Goal: Task Accomplishment & Management: Manage account settings

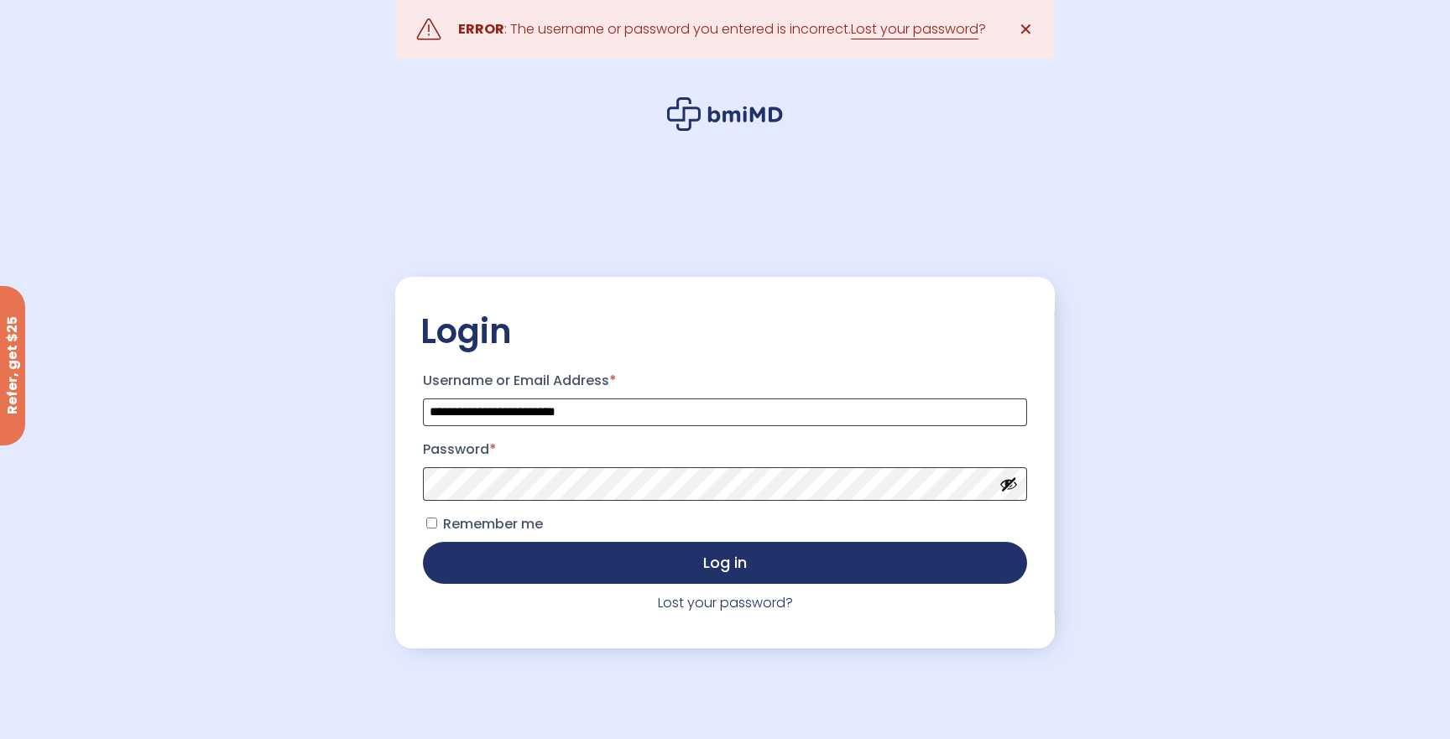
click at [1014, 488] on button "Show password" at bounding box center [1008, 484] width 18 height 18
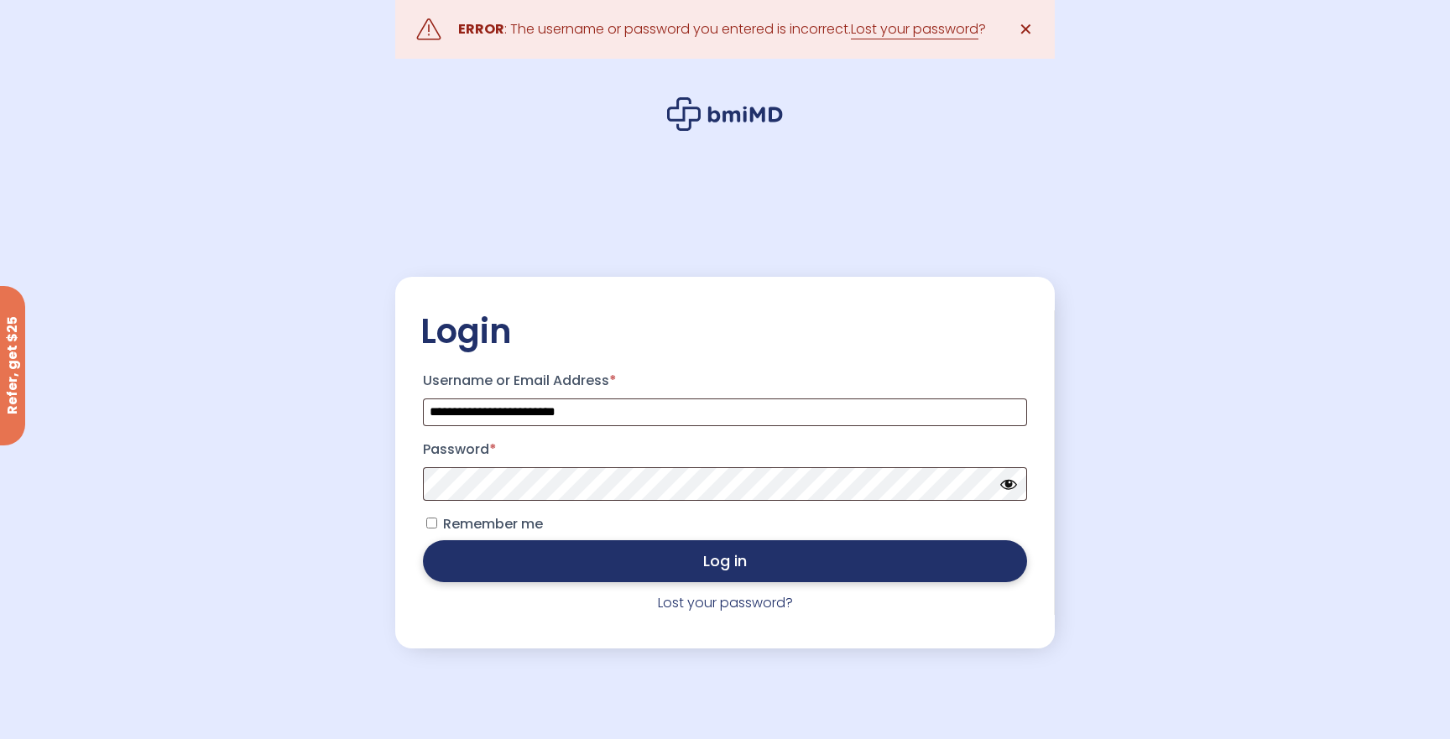
click at [732, 564] on button "Log in" at bounding box center [725, 561] width 604 height 42
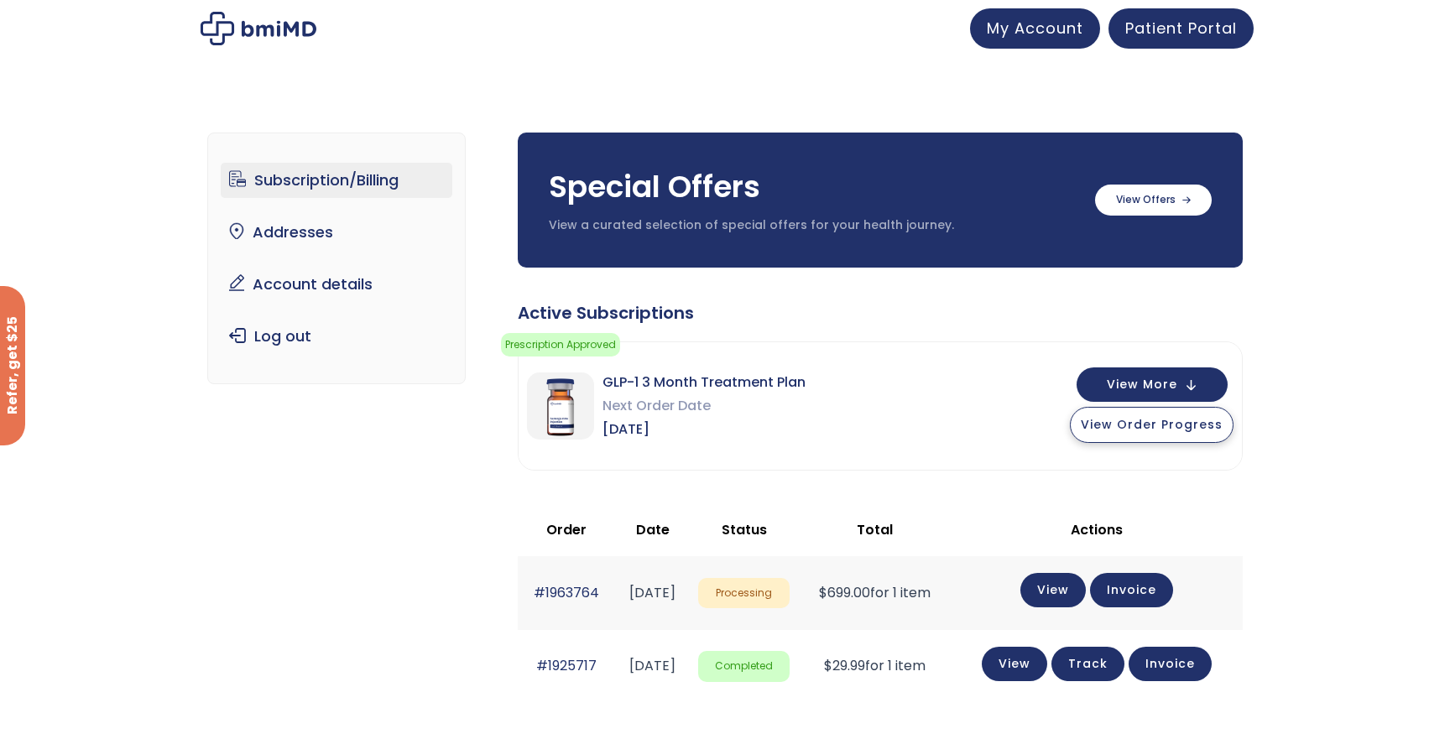
click at [1148, 431] on span "View Order Progress" at bounding box center [1152, 424] width 142 height 17
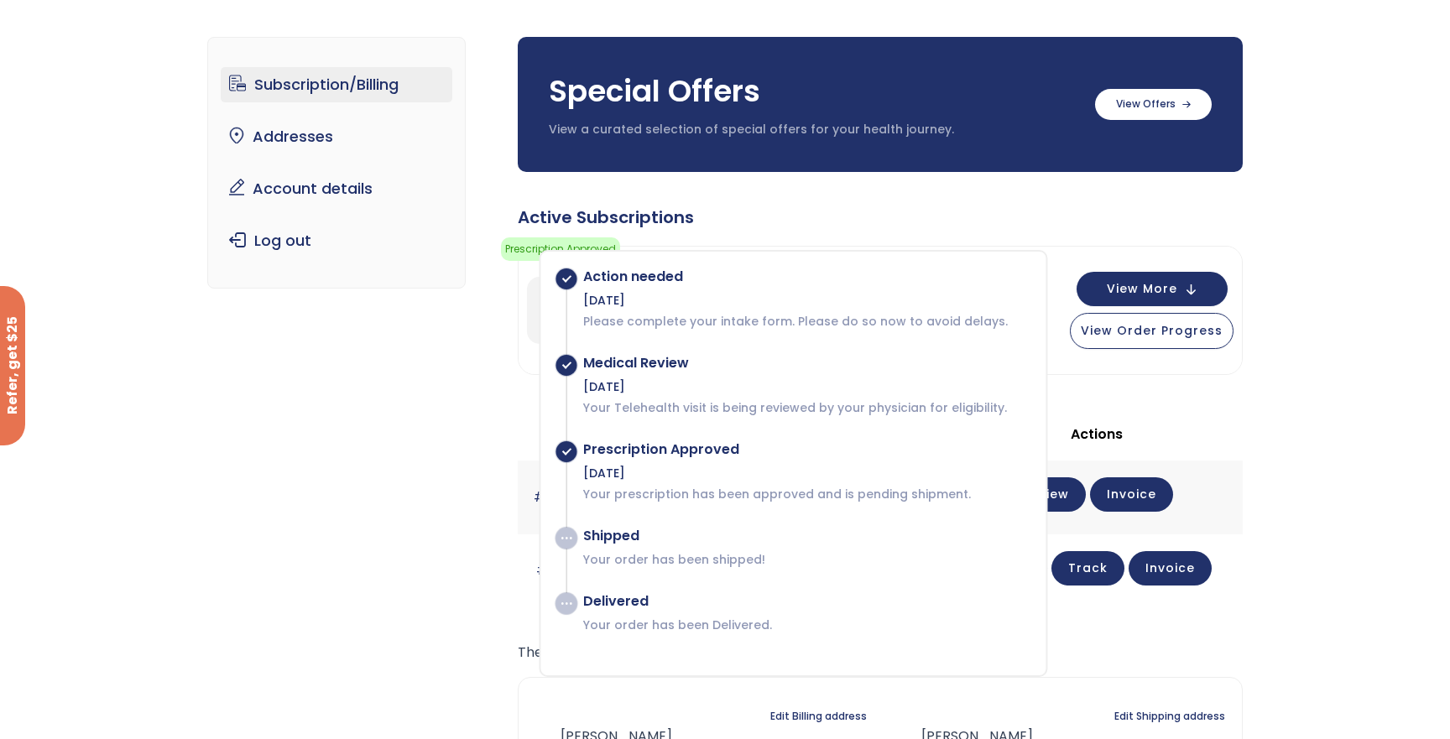
scroll to position [100, 0]
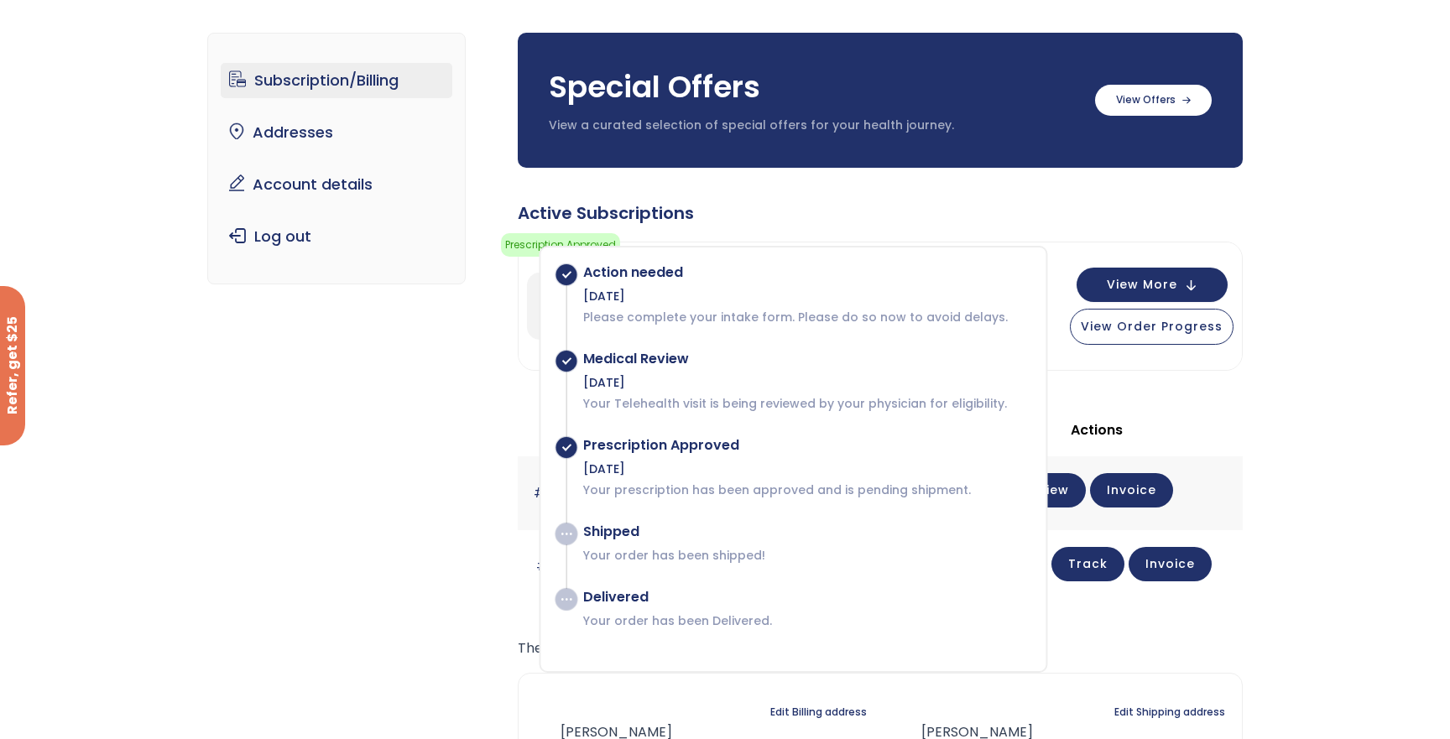
click at [372, 470] on div "Subscription/Billing bmiRewards Addresses Account details Submit a Review Log o…" at bounding box center [725, 471] width 1036 height 945
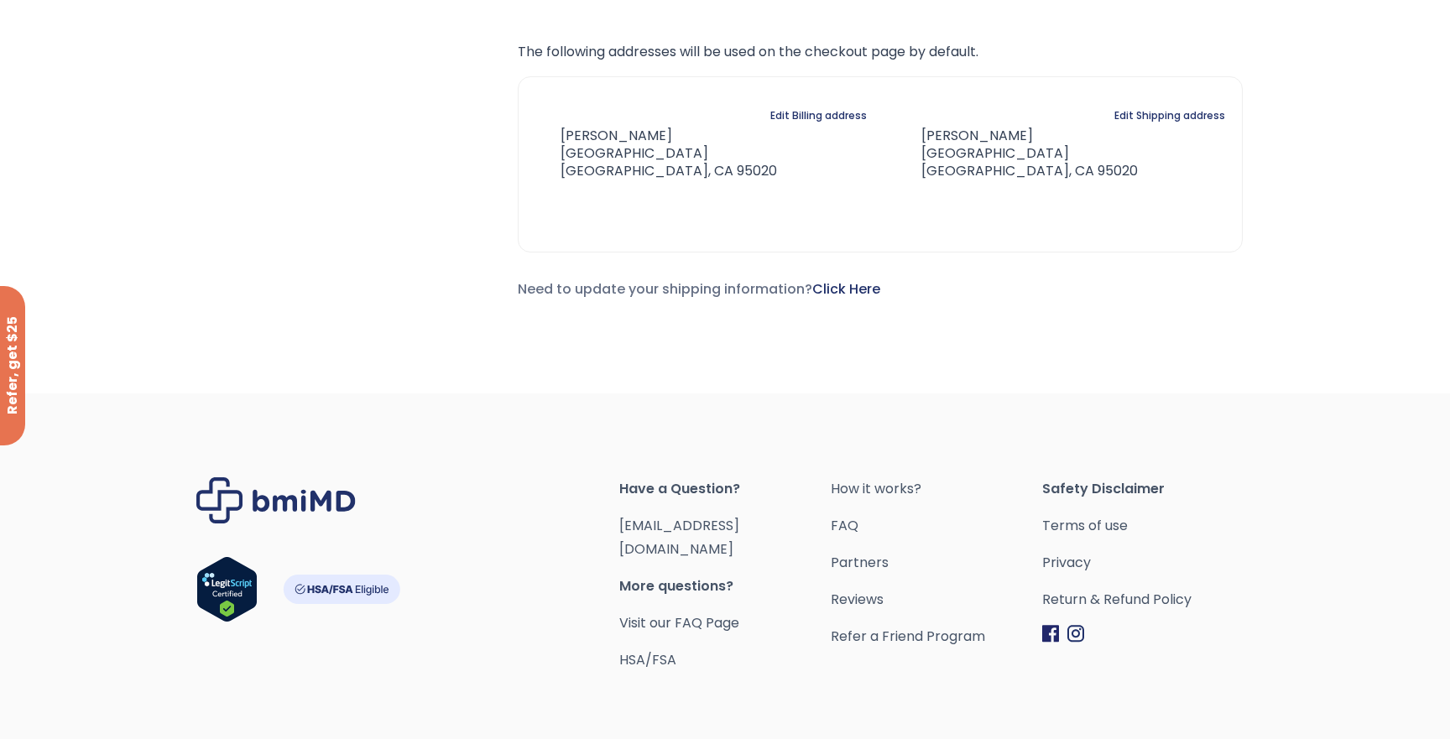
scroll to position [707, 0]
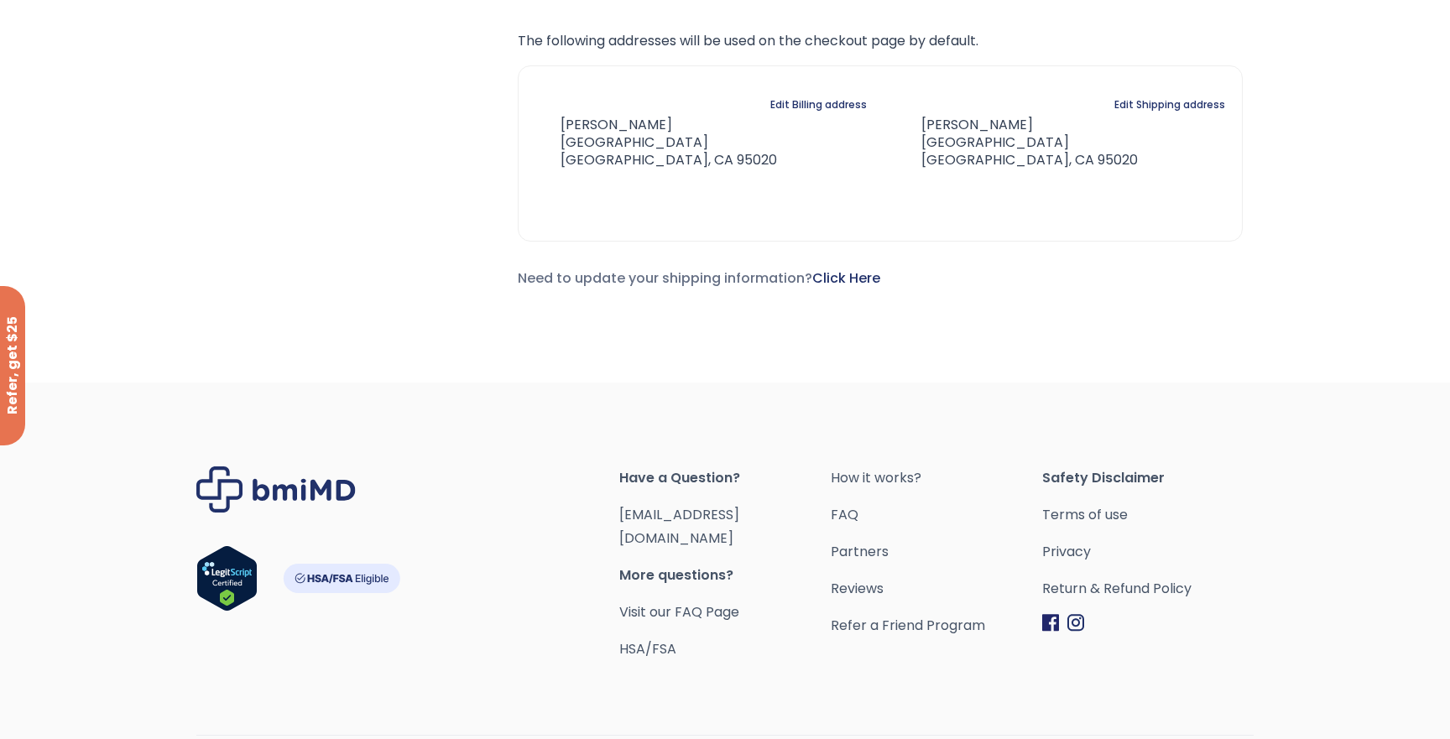
click at [1079, 623] on img "Footer" at bounding box center [1075, 623] width 17 height 18
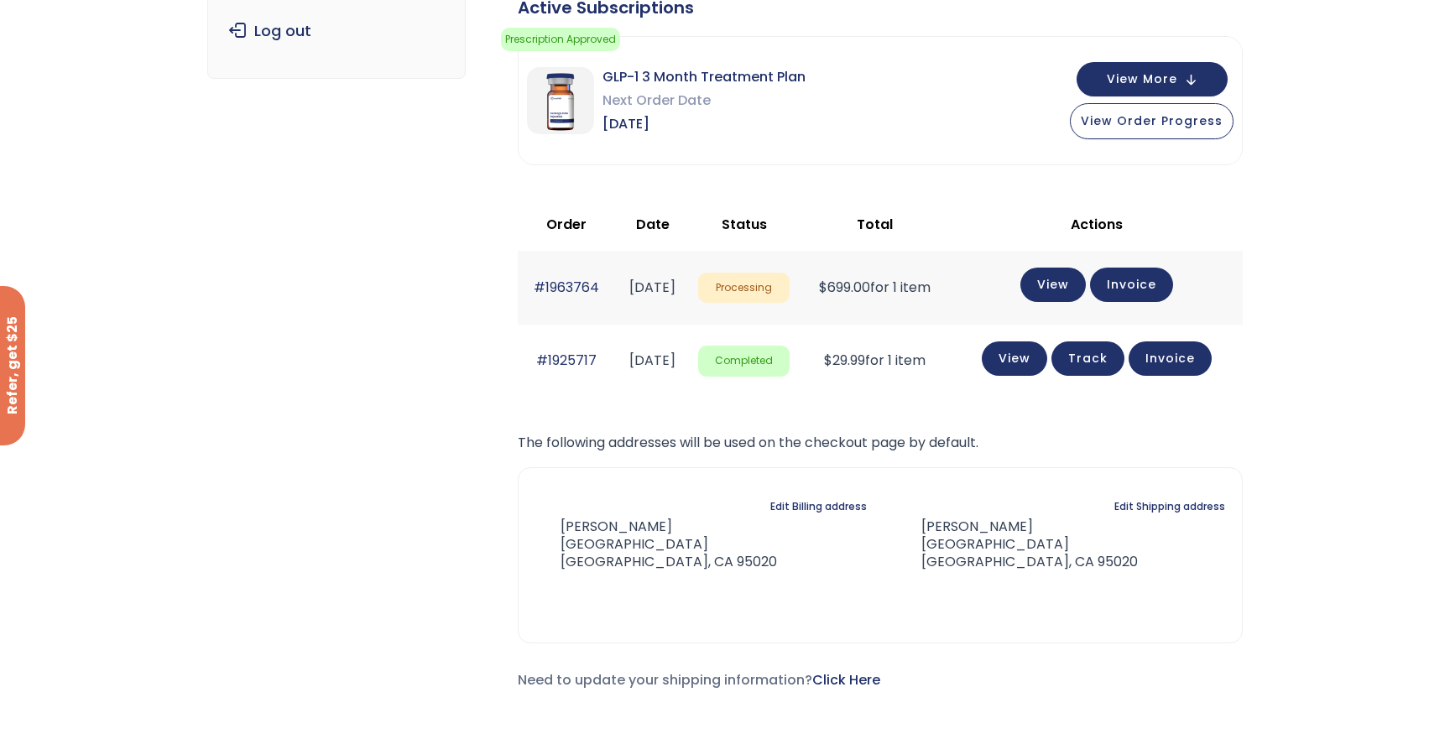
scroll to position [299, 0]
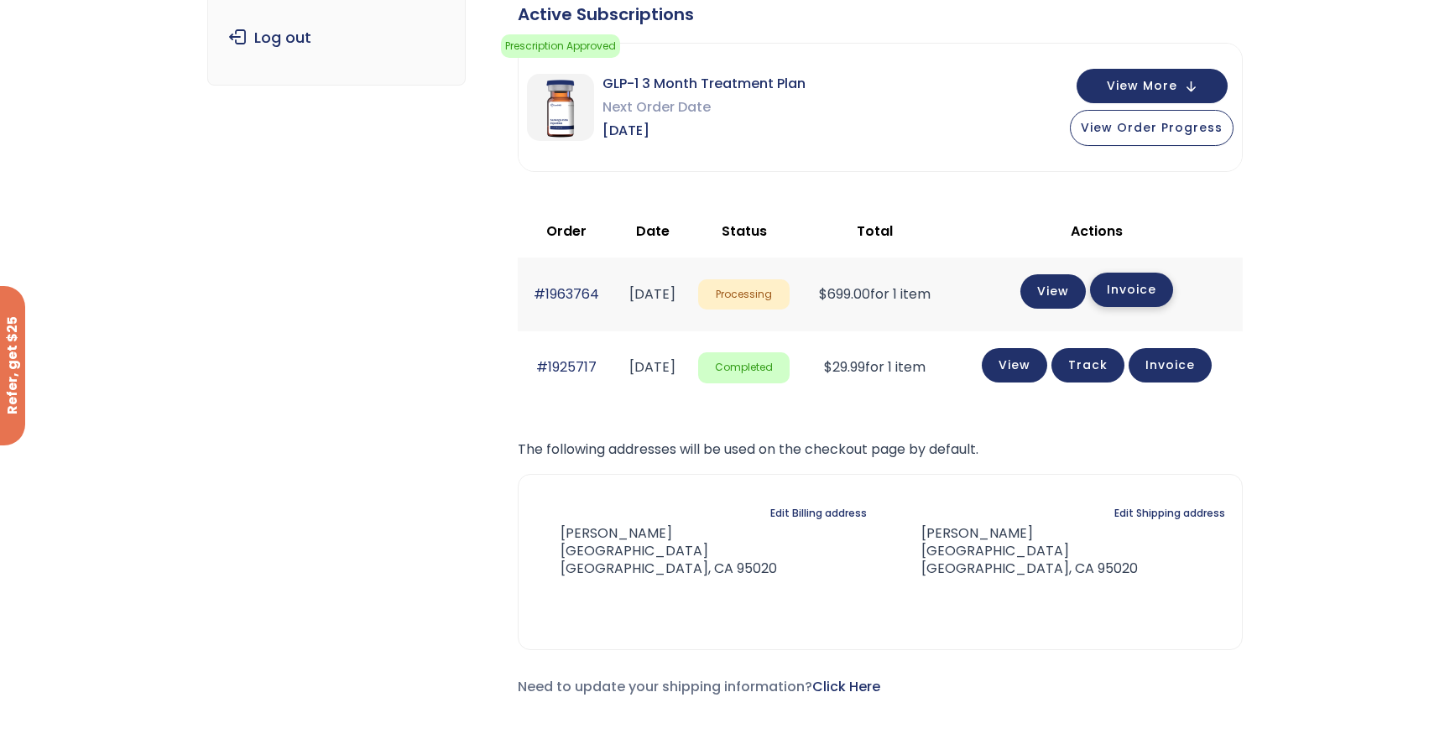
click at [1157, 297] on link "Invoice" at bounding box center [1131, 290] width 83 height 34
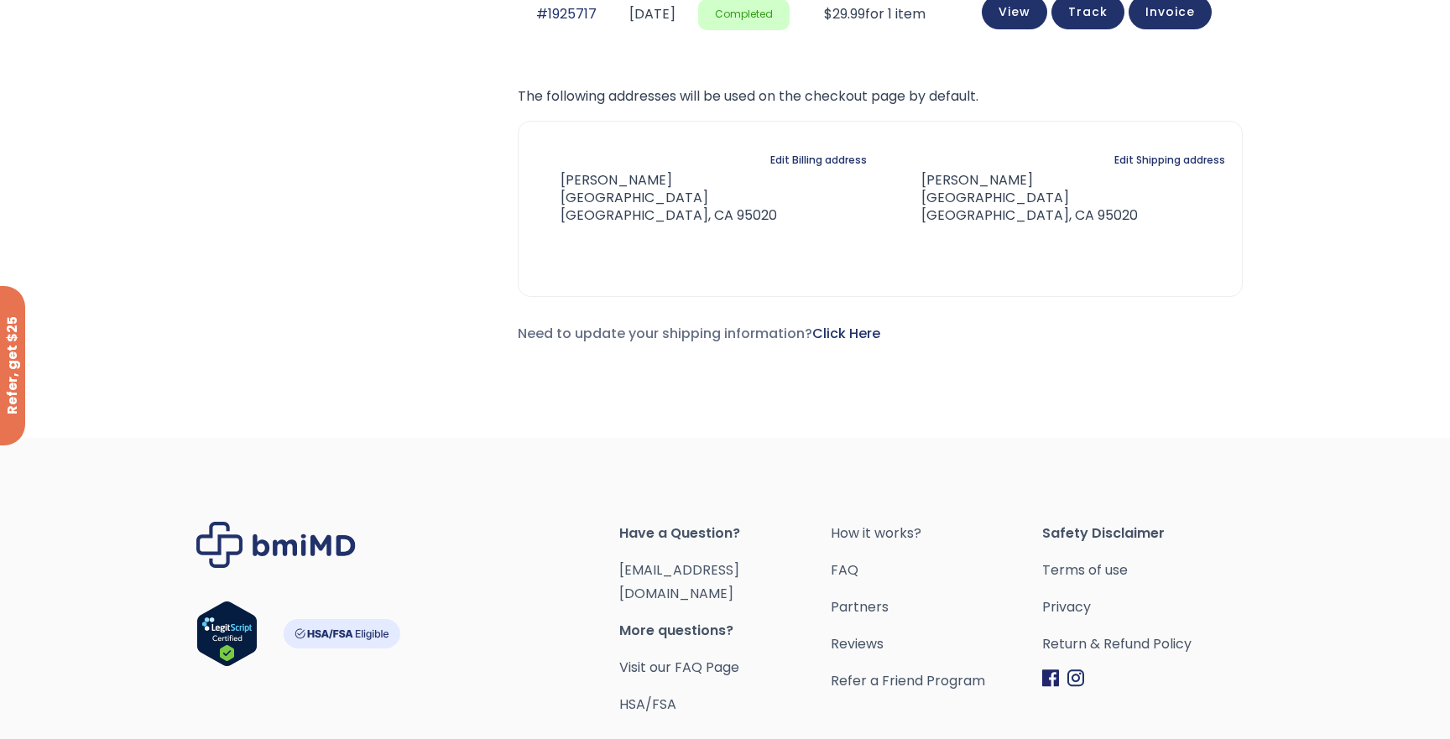
scroll to position [659, 0]
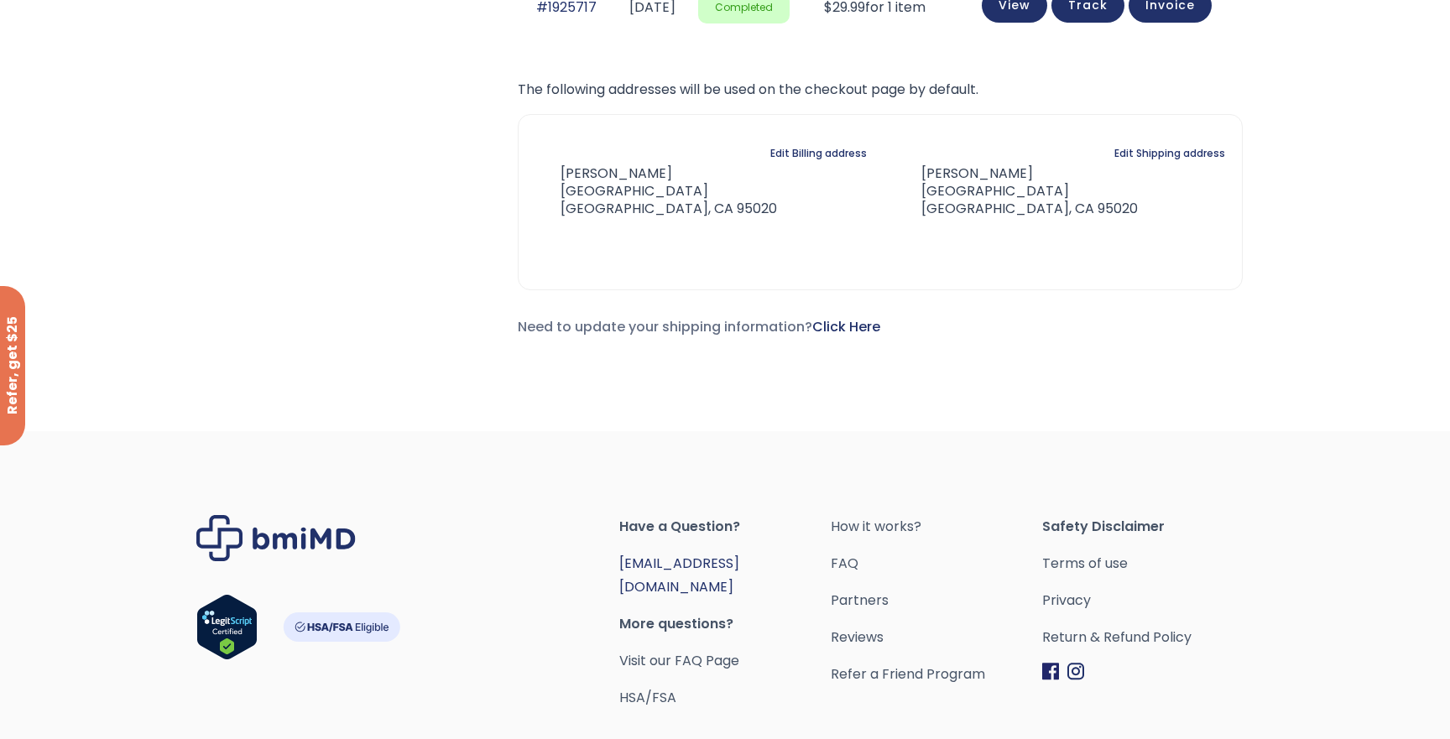
click at [639, 565] on link "[EMAIL_ADDRESS][DOMAIN_NAME]" at bounding box center [679, 575] width 120 height 43
drag, startPoint x: 608, startPoint y: 562, endPoint x: 780, endPoint y: 573, distance: 172.3
click at [780, 573] on div "Have a Question? [EMAIL_ADDRESS][DOMAIN_NAME] More questions? Visit our FAQ Pag…" at bounding box center [724, 612] width 1057 height 195
click at [780, 573] on span "[EMAIL_ADDRESS][DOMAIN_NAME]" at bounding box center [724, 575] width 211 height 47
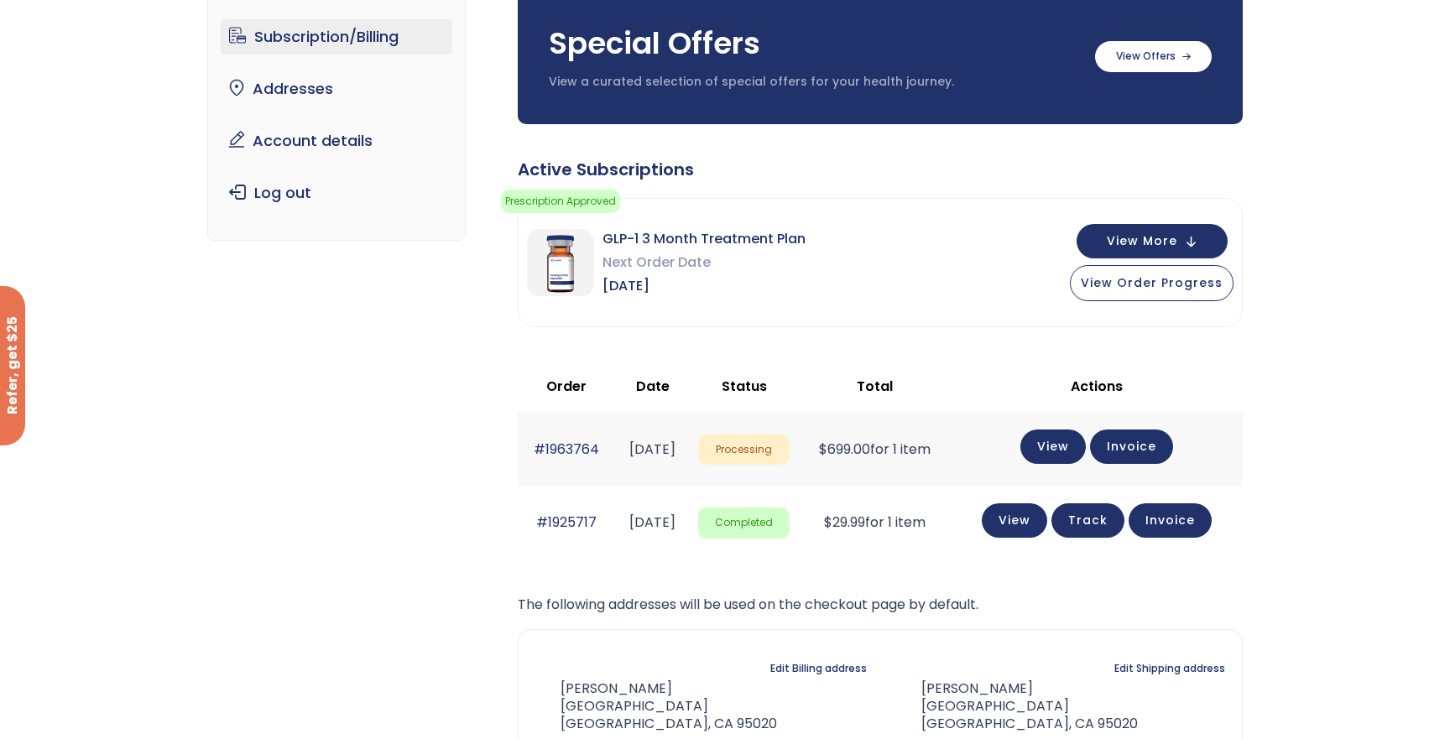
scroll to position [139, 0]
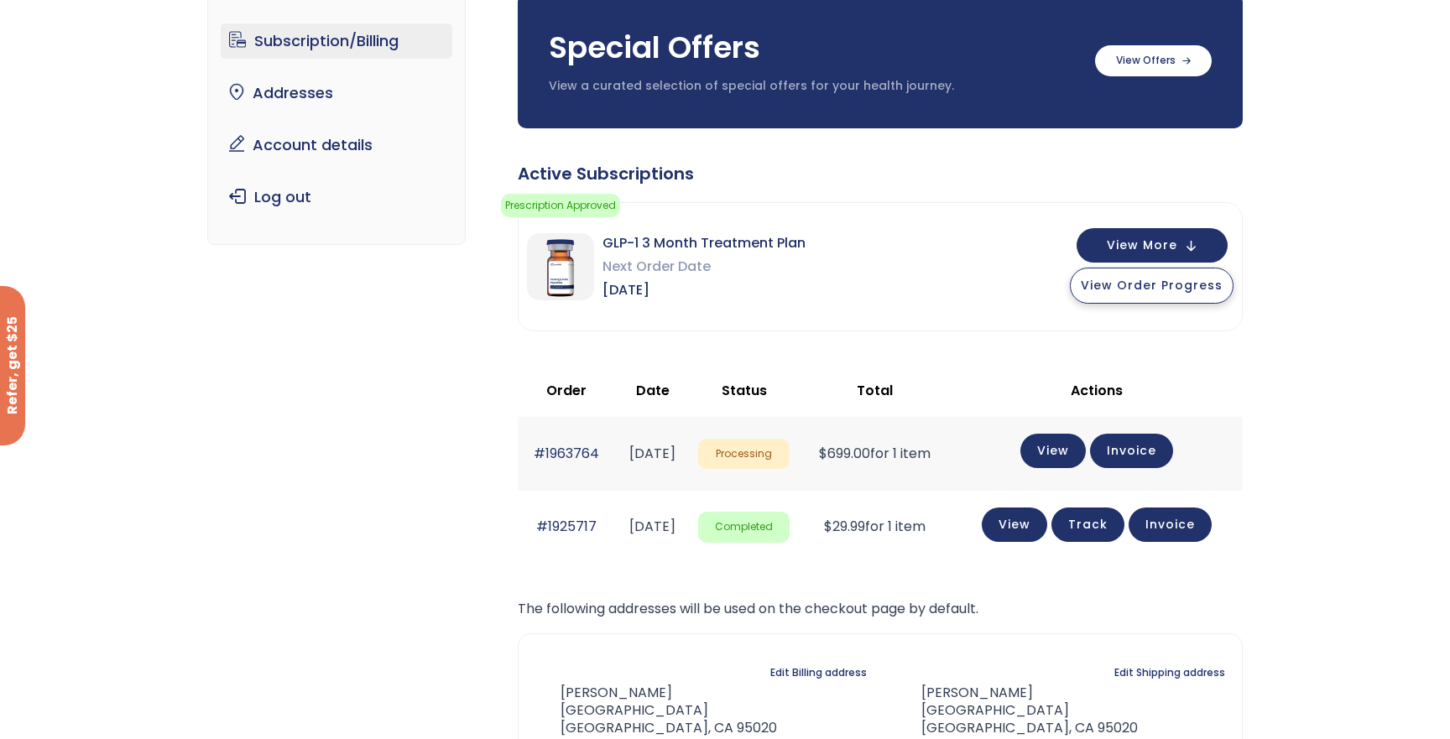
click at [1154, 279] on span "View Order Progress" at bounding box center [1152, 285] width 142 height 17
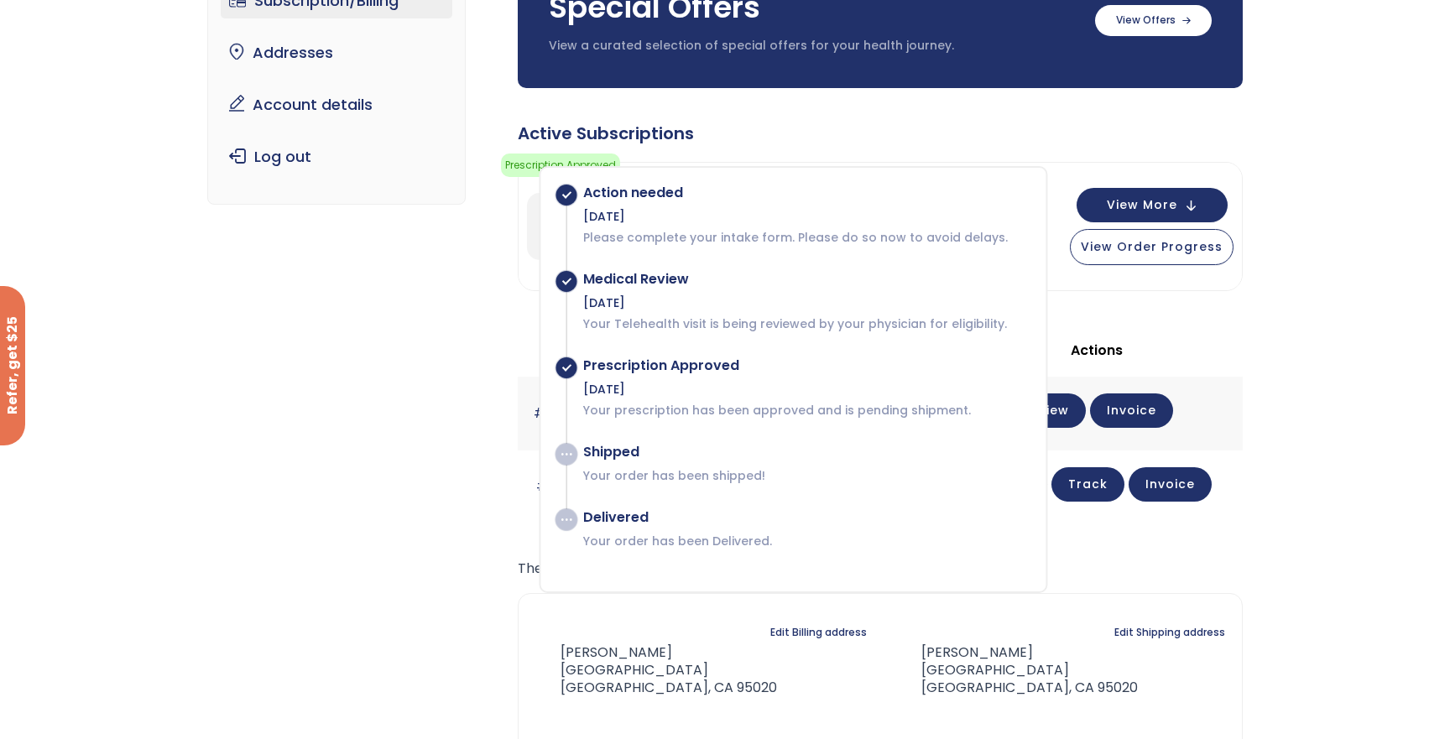
scroll to position [194, 0]
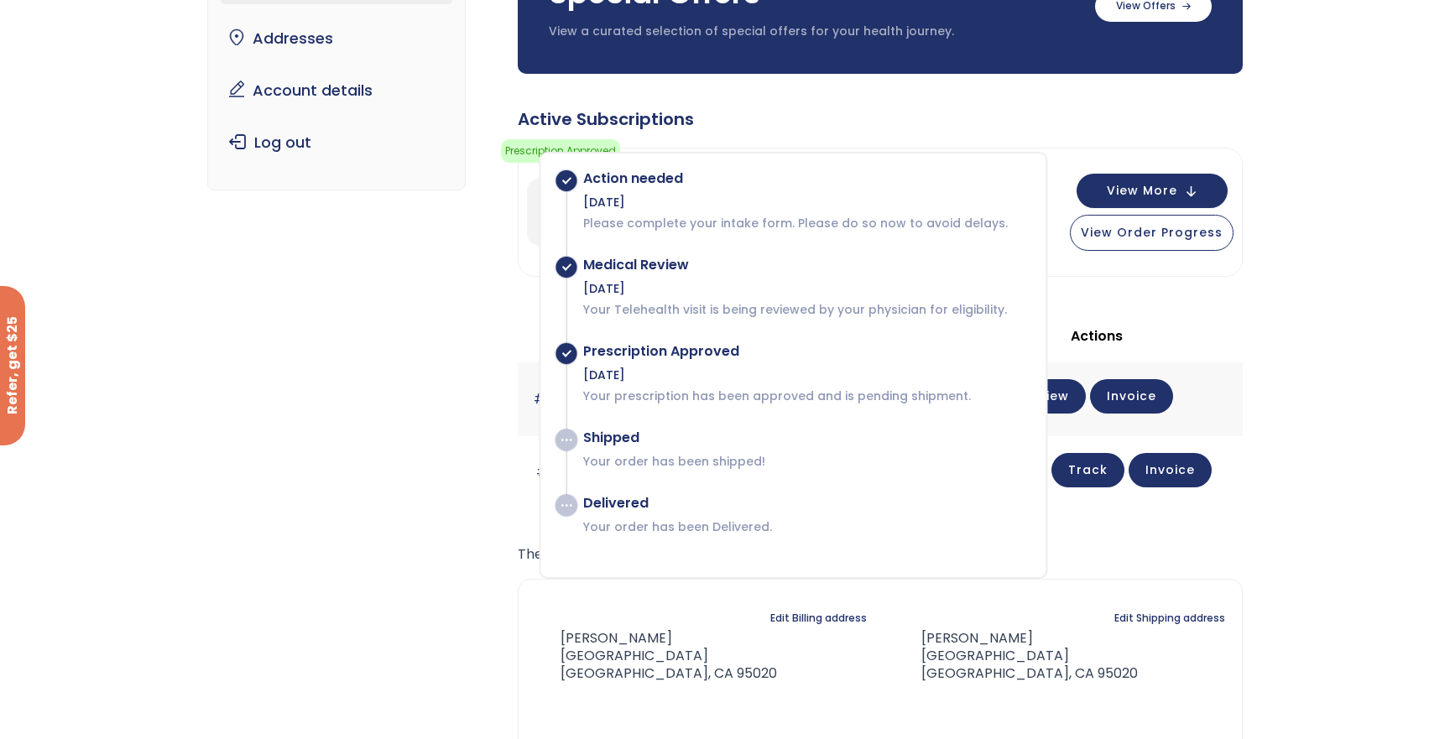
click at [1282, 341] on div "Subscription/Billing bmiRewards Addresses Account details Submit a Review Log o…" at bounding box center [725, 383] width 1450 height 957
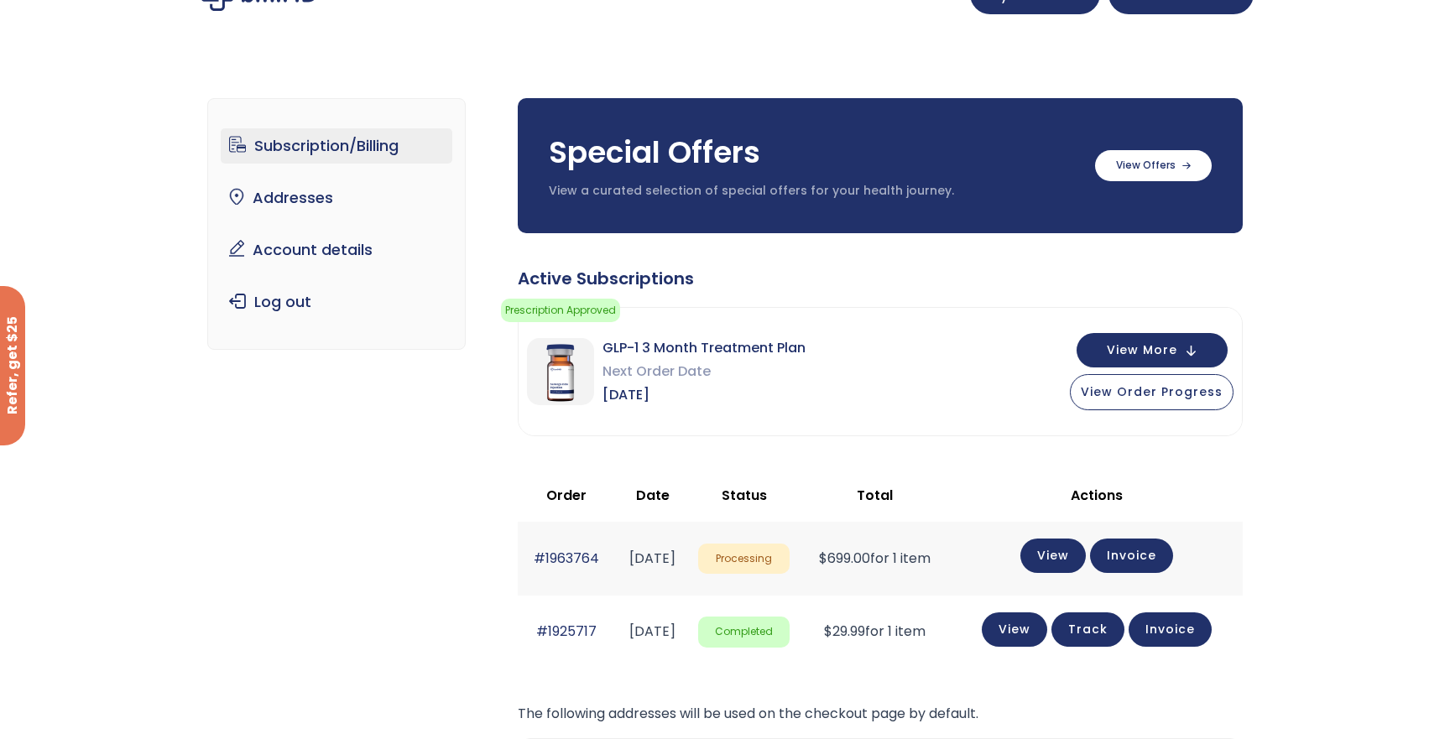
scroll to position [0, 0]
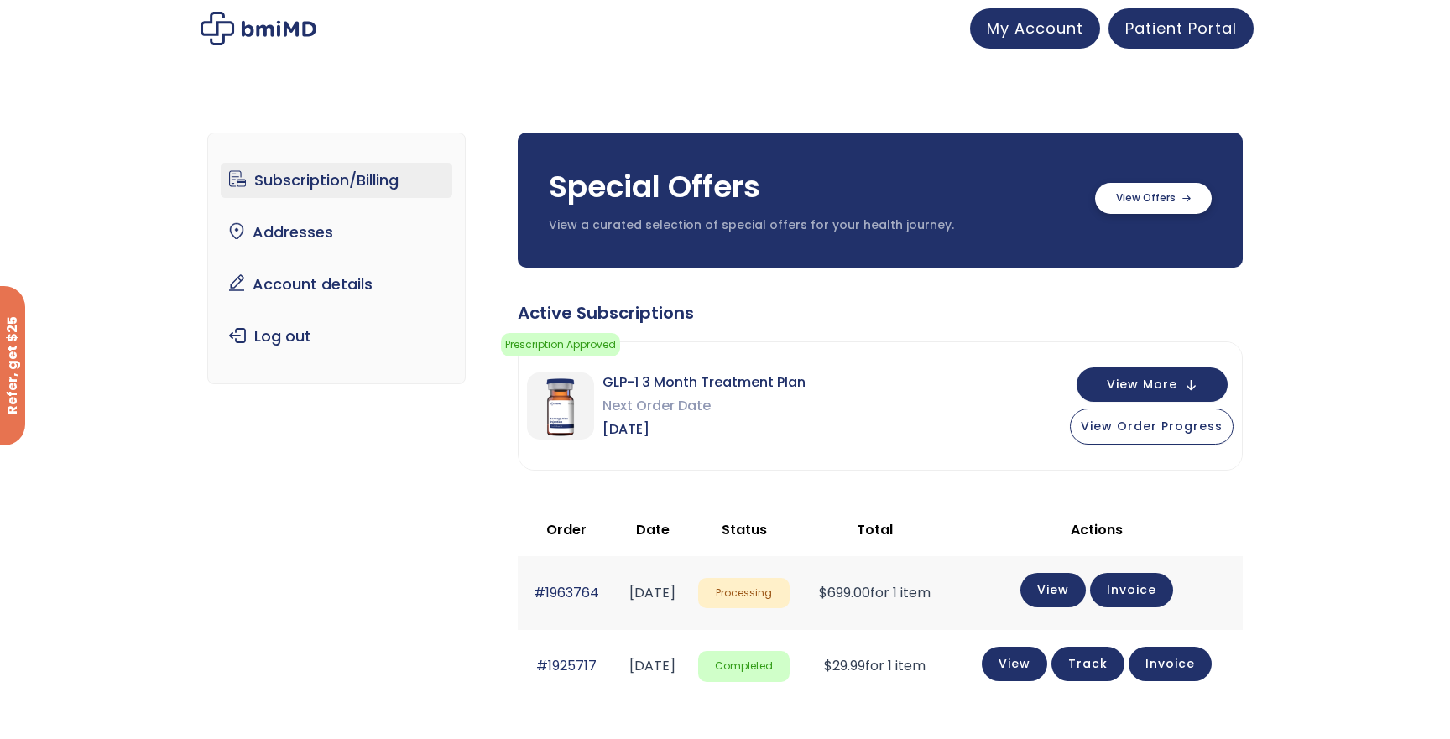
click at [1179, 192] on label at bounding box center [1153, 198] width 117 height 31
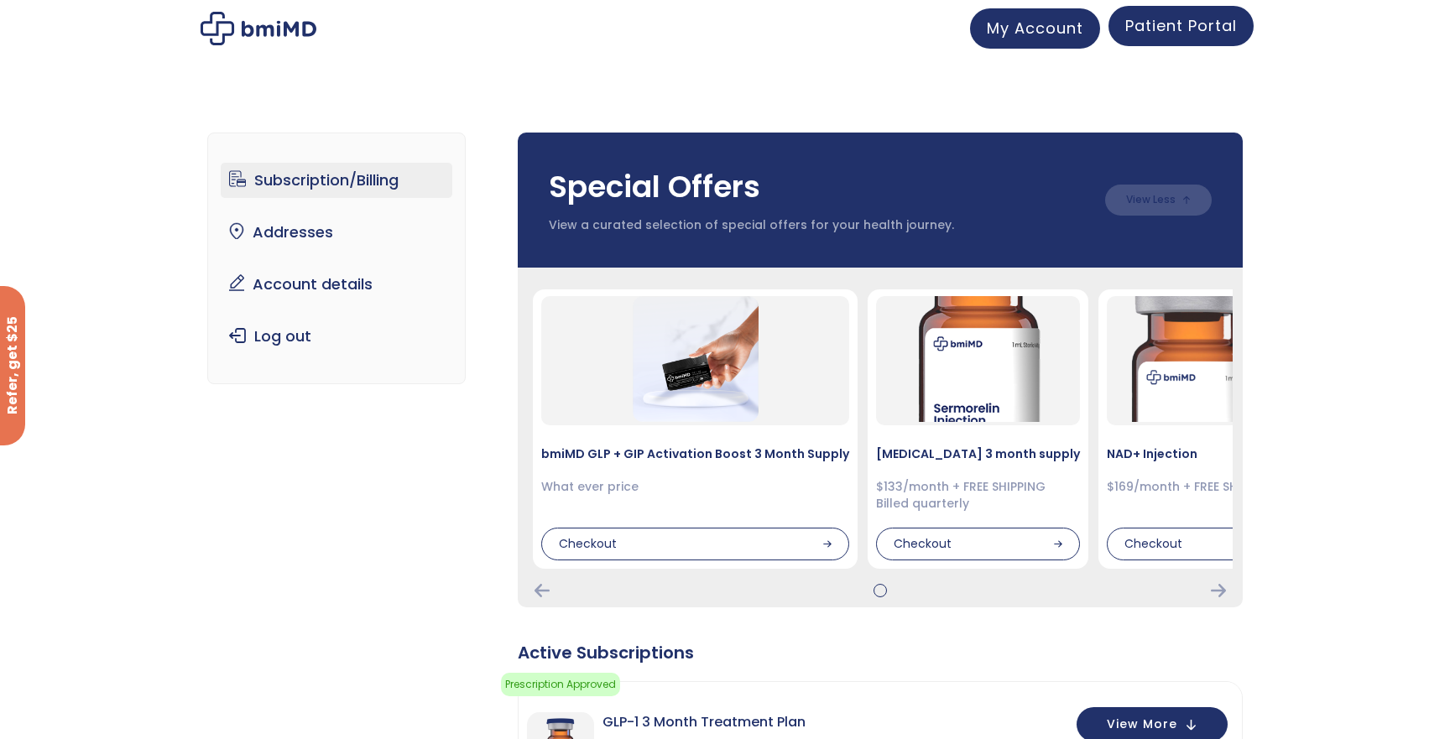
click at [1185, 36] on span "Patient Portal" at bounding box center [1181, 25] width 112 height 21
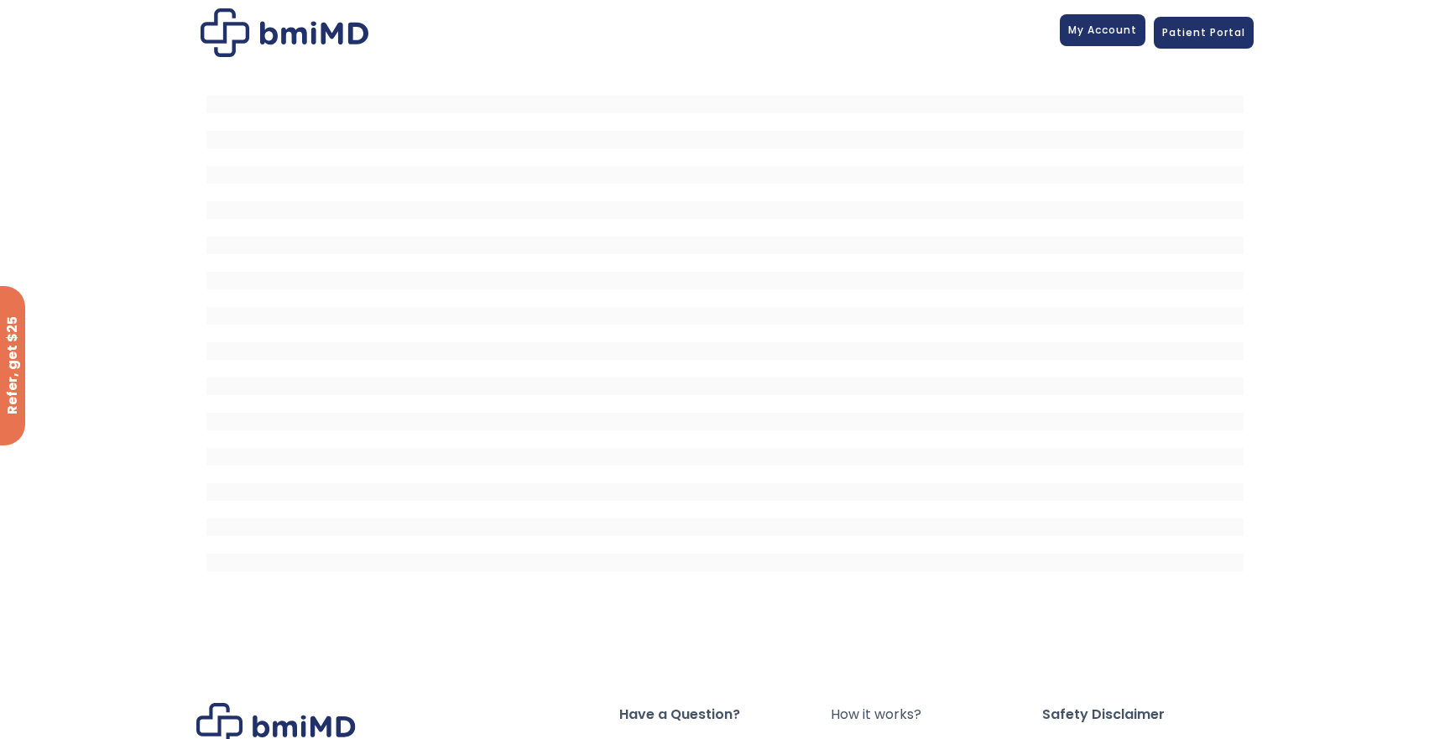
click at [1112, 34] on span "My Account" at bounding box center [1102, 30] width 69 height 14
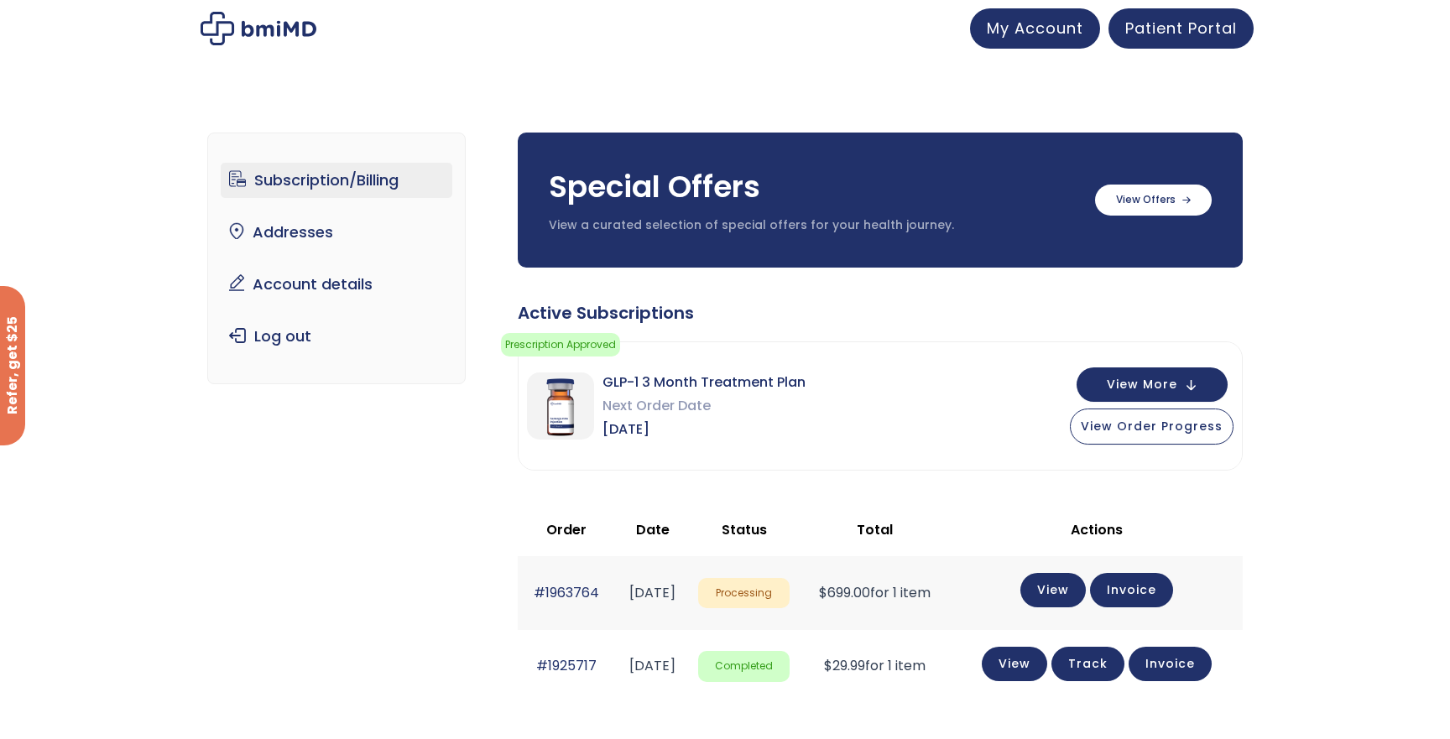
click at [827, 298] on div "Special Offers View a curated selection of special offers for your health journ…" at bounding box center [880, 565] width 725 height 865
